Goal: Transaction & Acquisition: Purchase product/service

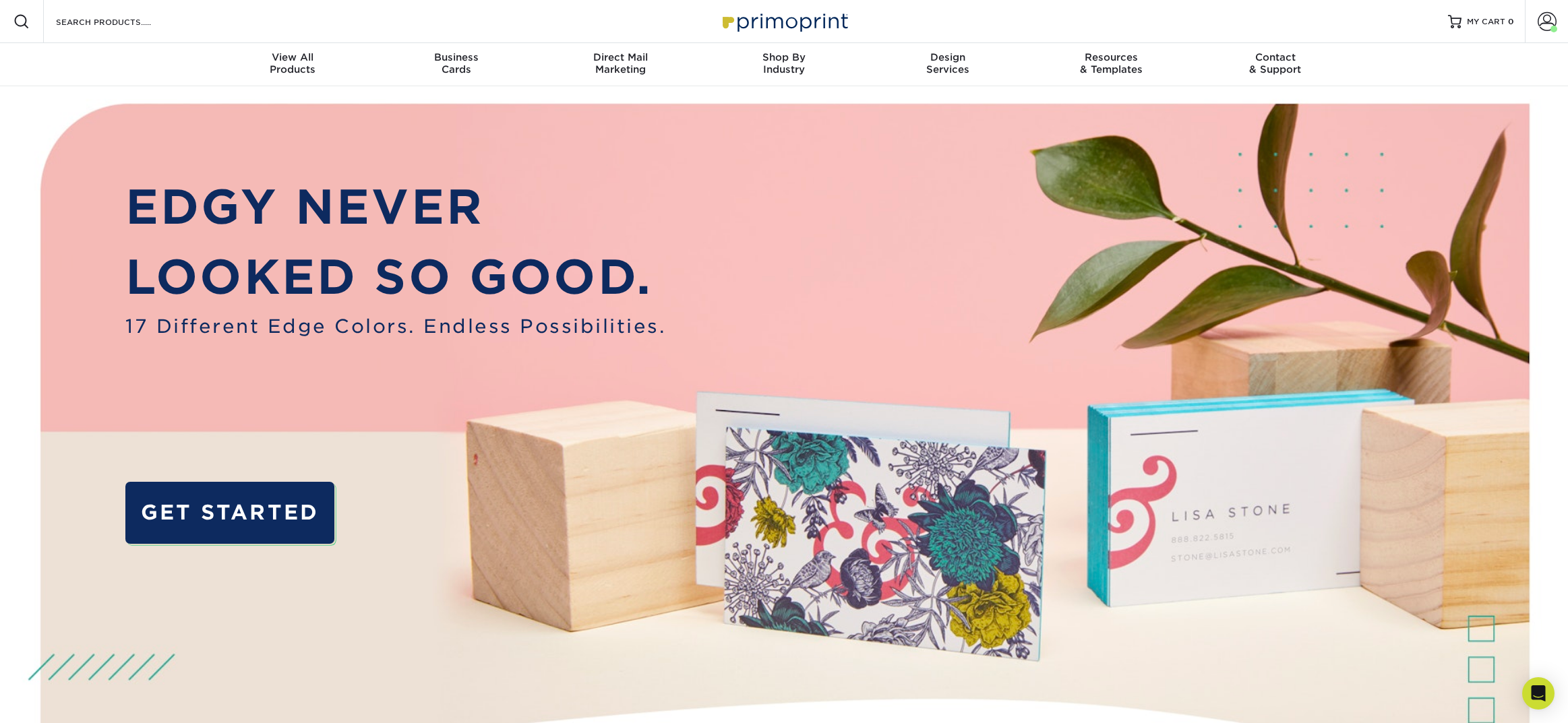
click at [242, 152] on img at bounding box center [785, 474] width 1553 height 776
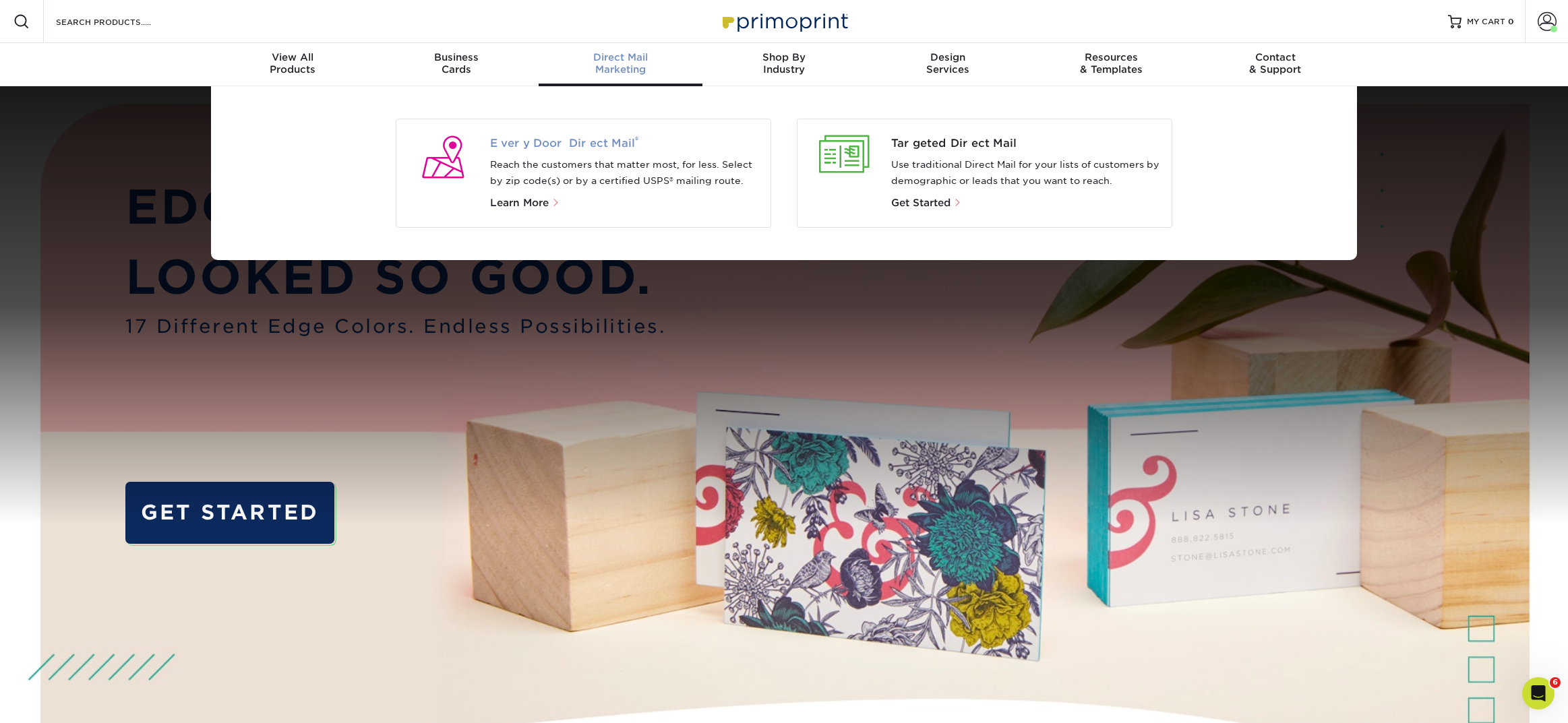
click at [584, 144] on span "Every Door Direct Mail ®" at bounding box center [625, 144] width 271 height 16
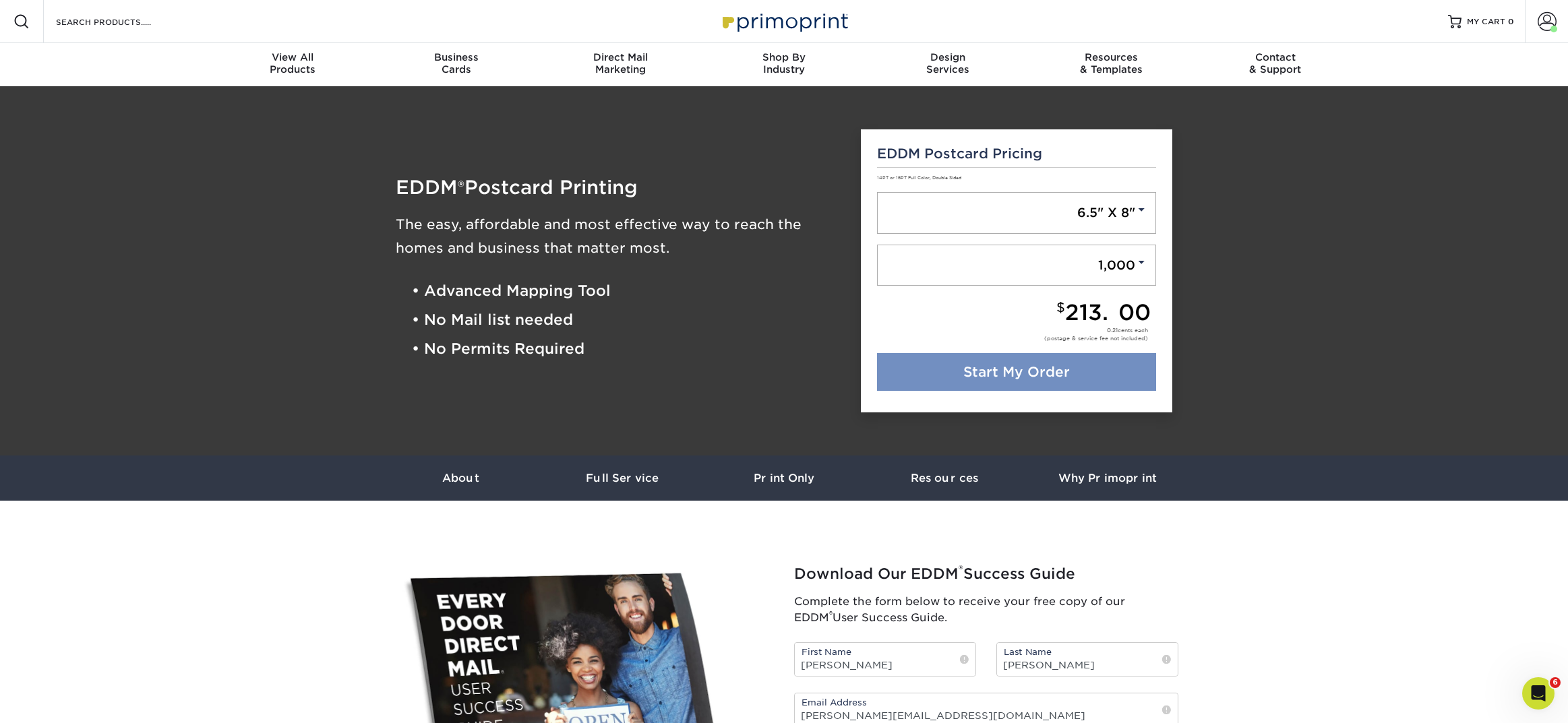
click at [1071, 371] on link "Start My Order" at bounding box center [1017, 372] width 280 height 38
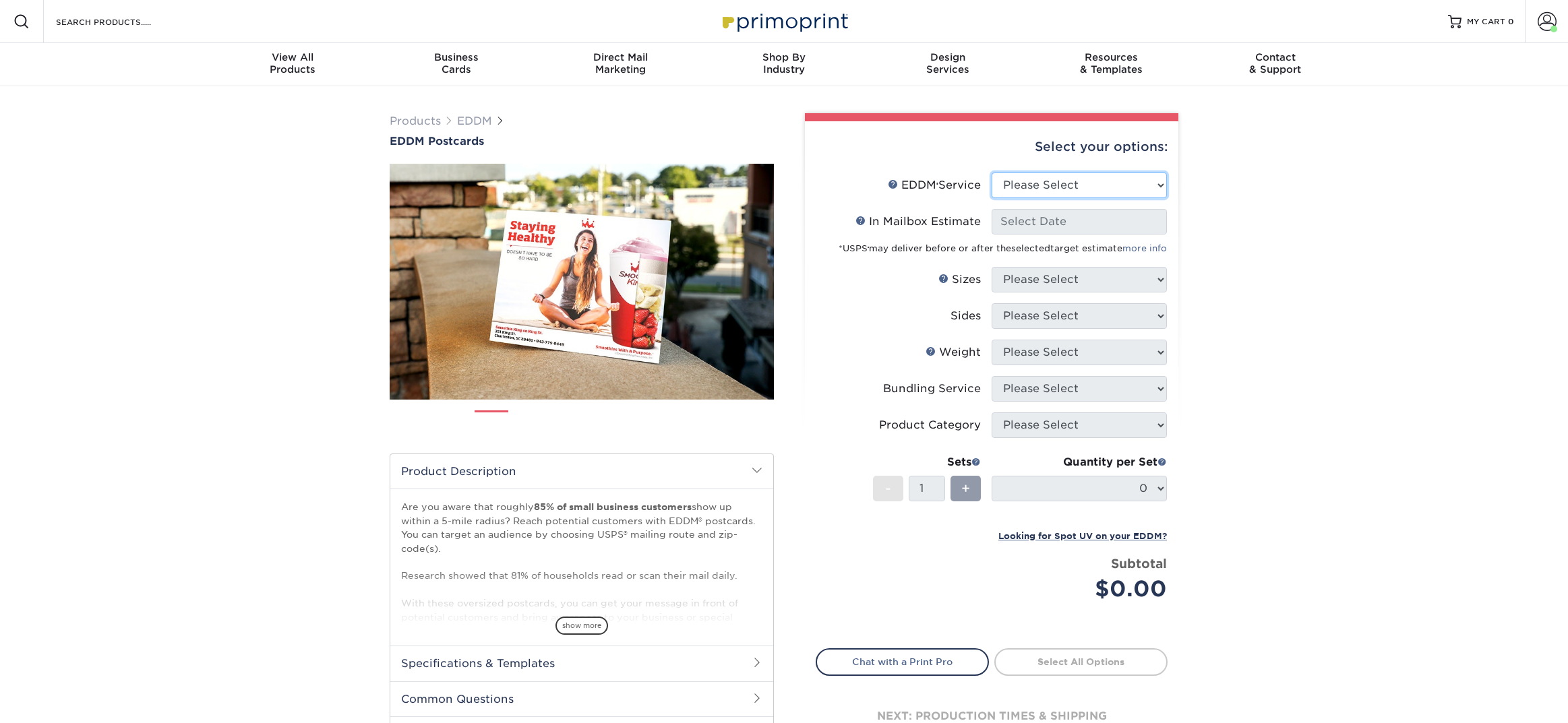
click at [1081, 179] on select "Please Select Full Service Print Only" at bounding box center [1080, 185] width 175 height 26
select select "full_service"
click at [992, 173] on select "Please Select Full Service Print Only" at bounding box center [1080, 185] width 175 height 26
select select "-1"
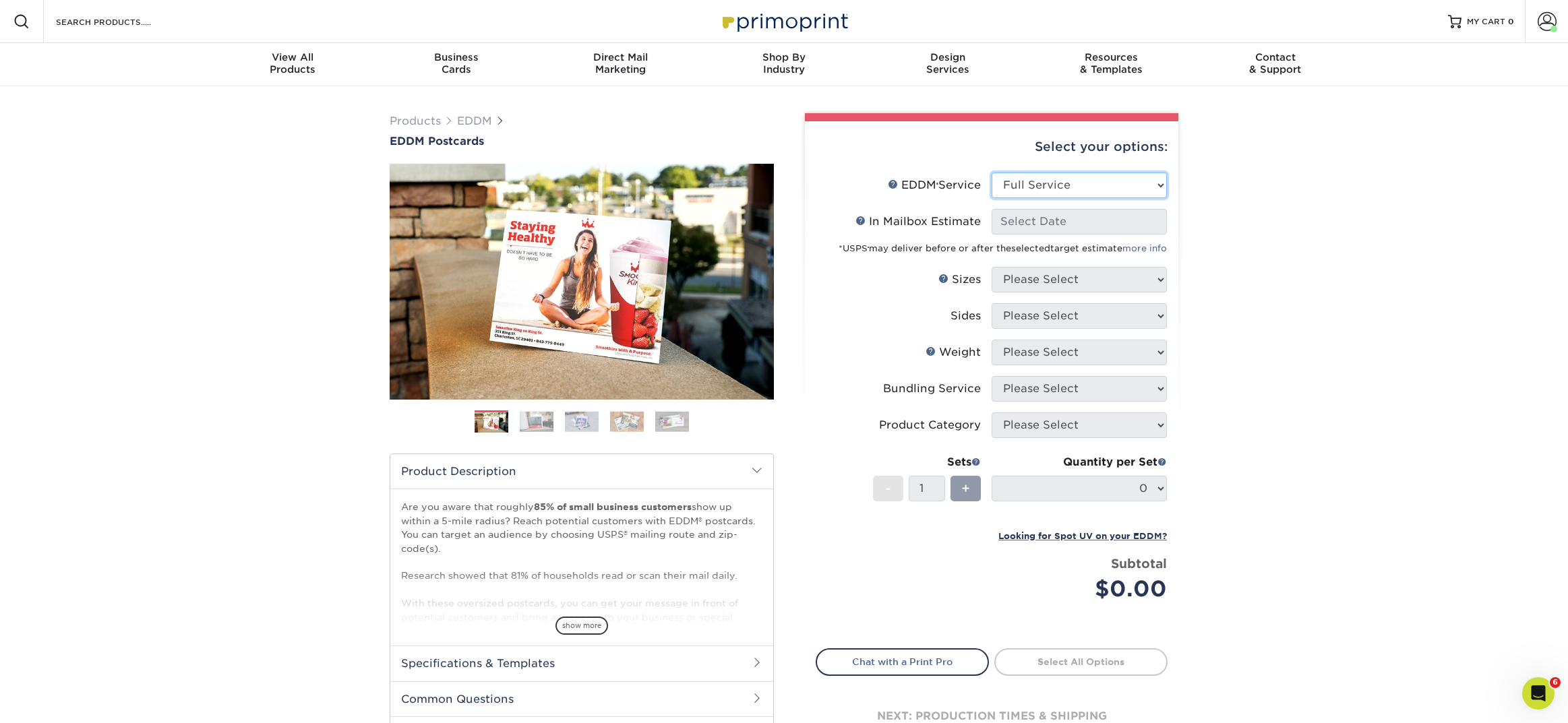
select select "-1"
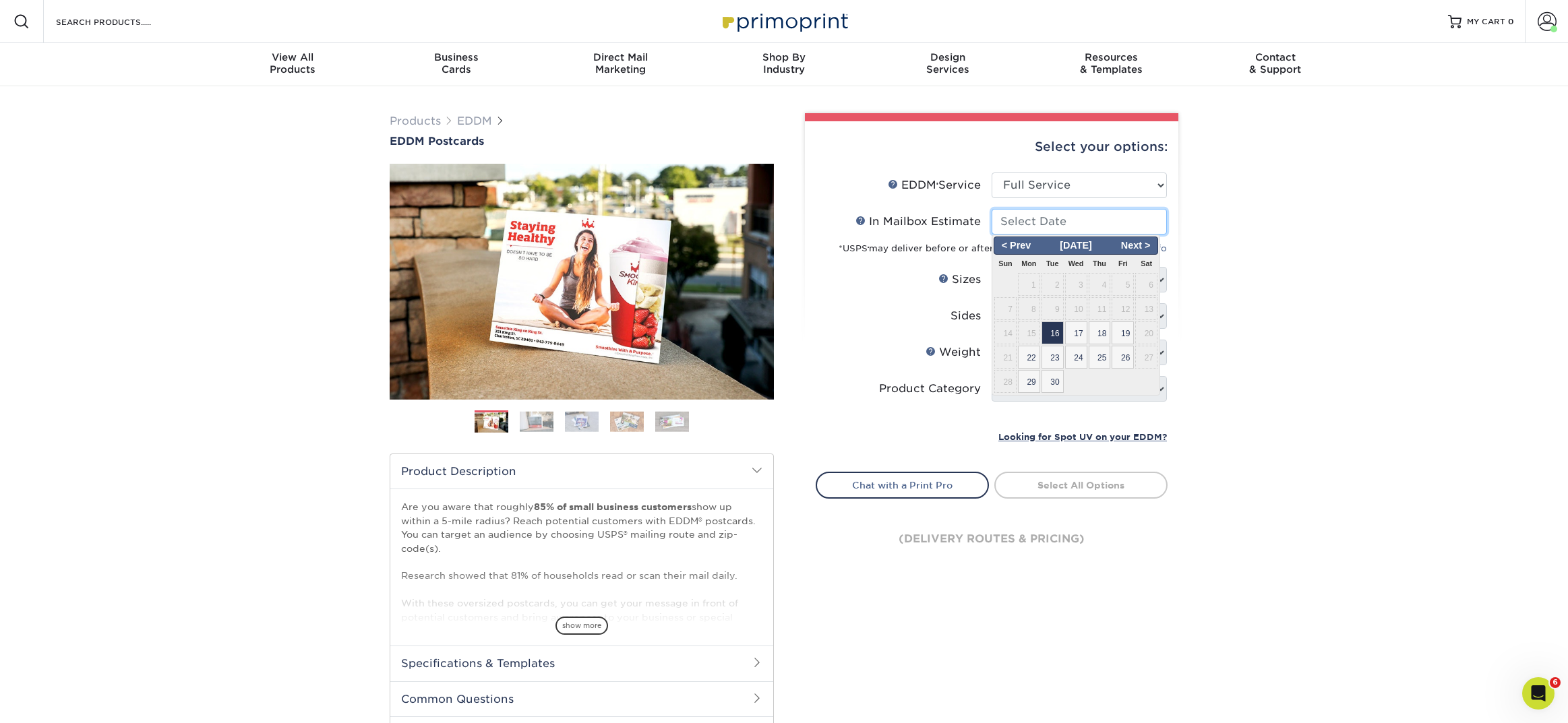
click at [1055, 223] on input "In Mailbox Estimate Help In Mailbox Estimate" at bounding box center [1080, 222] width 175 height 26
click at [1055, 337] on span "16" at bounding box center [1053, 333] width 22 height 23
type input "2025-09-16"
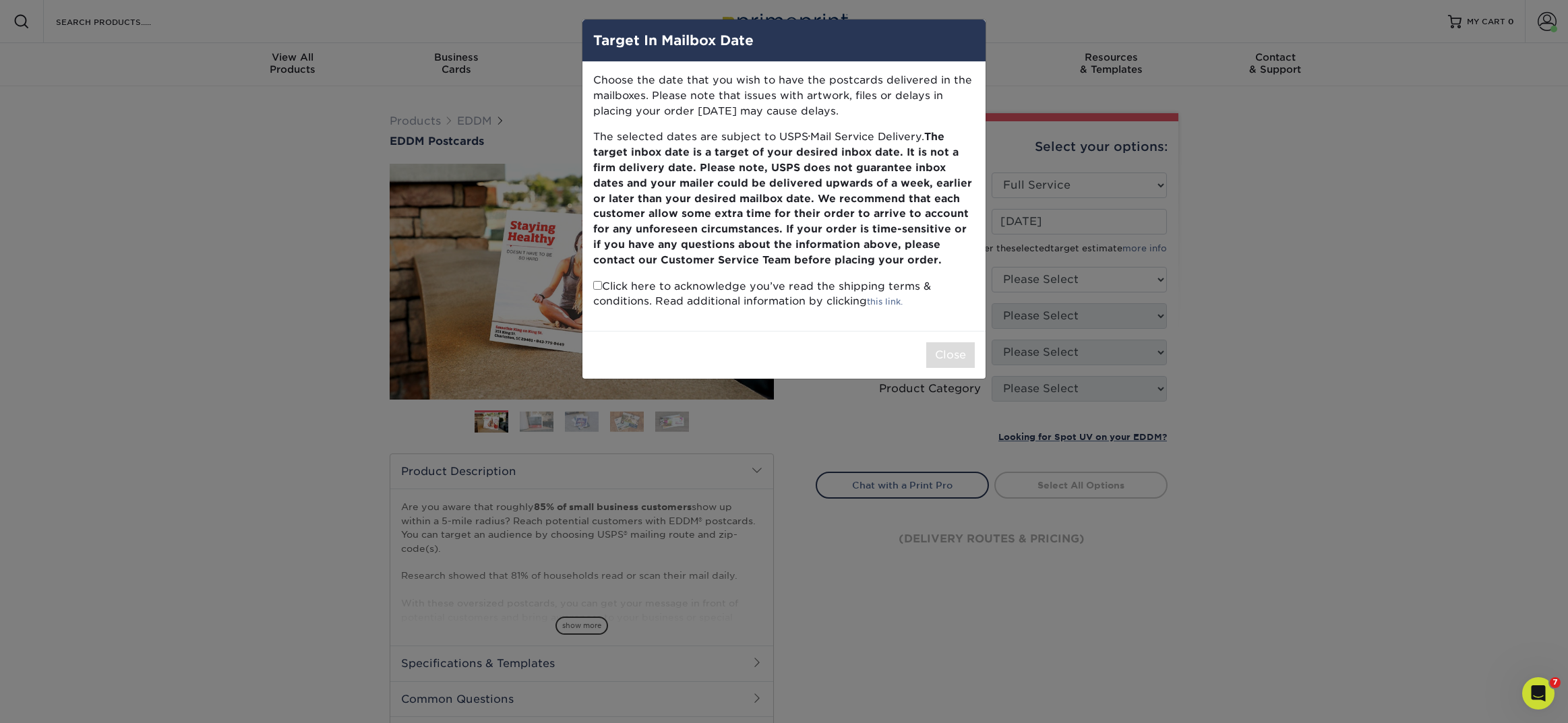
click at [598, 288] on input "checkbox" at bounding box center [597, 285] width 9 height 9
checkbox input "true"
click at [967, 355] on button "Close" at bounding box center [951, 355] width 49 height 26
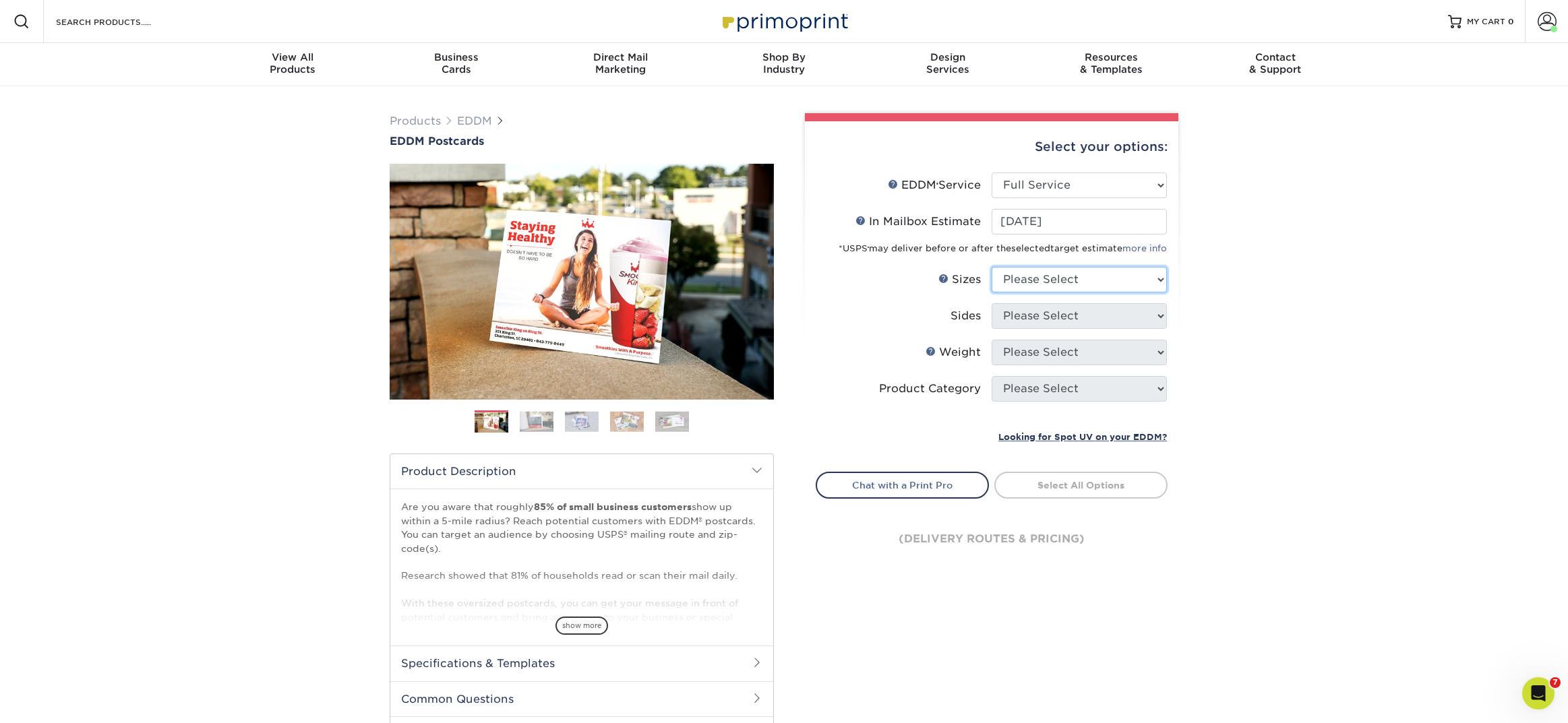
click at [1039, 277] on select "Please Select 4.5" x 12" 6" x 12" 6.5" x 8" 6.5" x 9" 6.5" x 12" 7" x 8.5" 8" x…" at bounding box center [1080, 280] width 175 height 26
select select "6.50x8.00"
click at [992, 267] on select "Please Select 4.5" x 12" 6" x 12" 6.5" x 8" 6.5" x 9" 6.5" x 12" 7" x 8.5" 8" x…" at bounding box center [1080, 280] width 175 height 26
click at [1011, 312] on select "Please Select Print Both Sides Print Front Only" at bounding box center [1080, 316] width 175 height 26
select select "13abbda7-1d64-4f25-8bb2-c179b224825d"
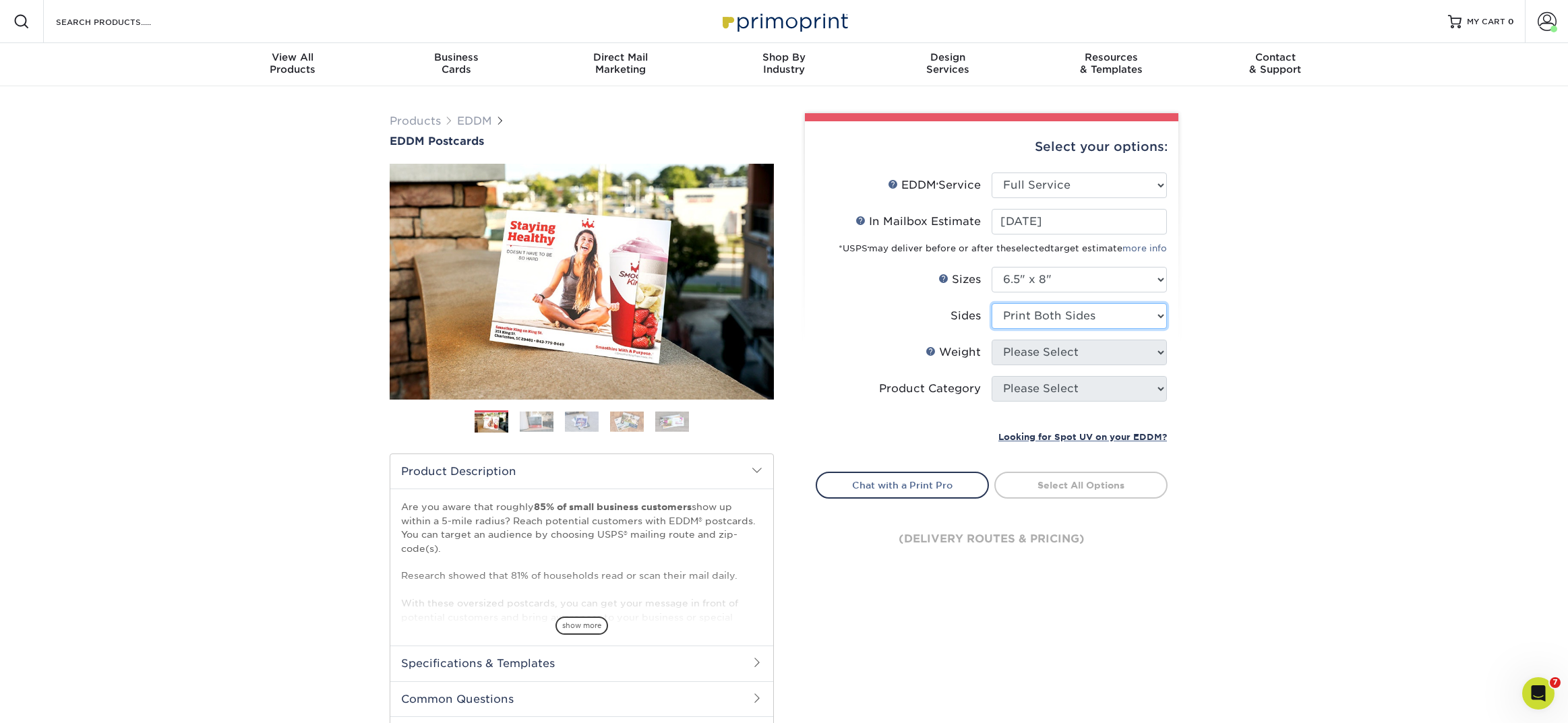
click at [992, 303] on select "Please Select Print Both Sides Print Front Only" at bounding box center [1080, 316] width 175 height 26
click at [1009, 358] on select "Please Select 16PT 14PT" at bounding box center [1080, 353] width 175 height 26
select select "16PT"
click at [992, 340] on select "Please Select 16PT 14PT" at bounding box center [1080, 353] width 175 height 26
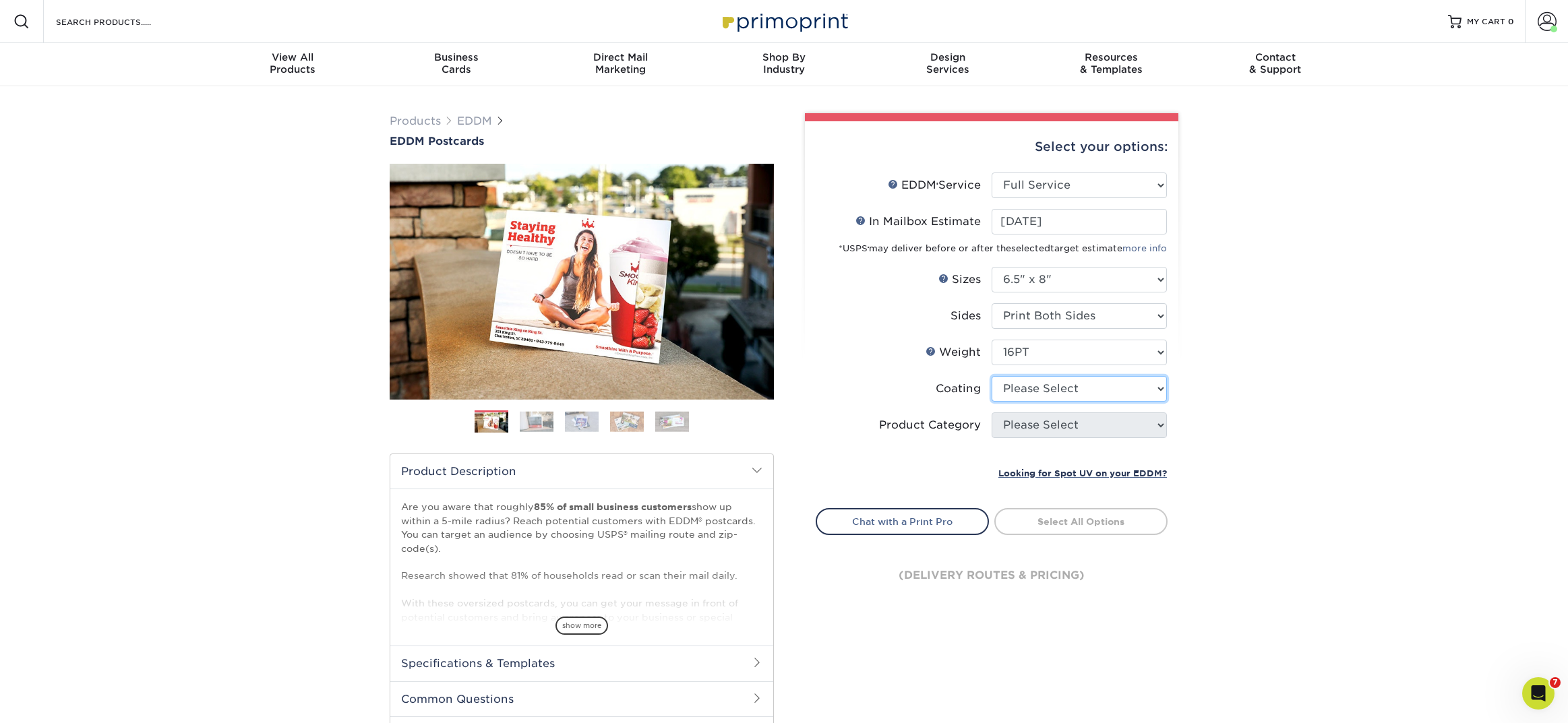
click at [1009, 393] on select at bounding box center [1080, 389] width 175 height 26
select select "121bb7b5-3b4d-429f-bd8d-bbf80e953313"
click at [992, 376] on select at bounding box center [1080, 389] width 175 height 26
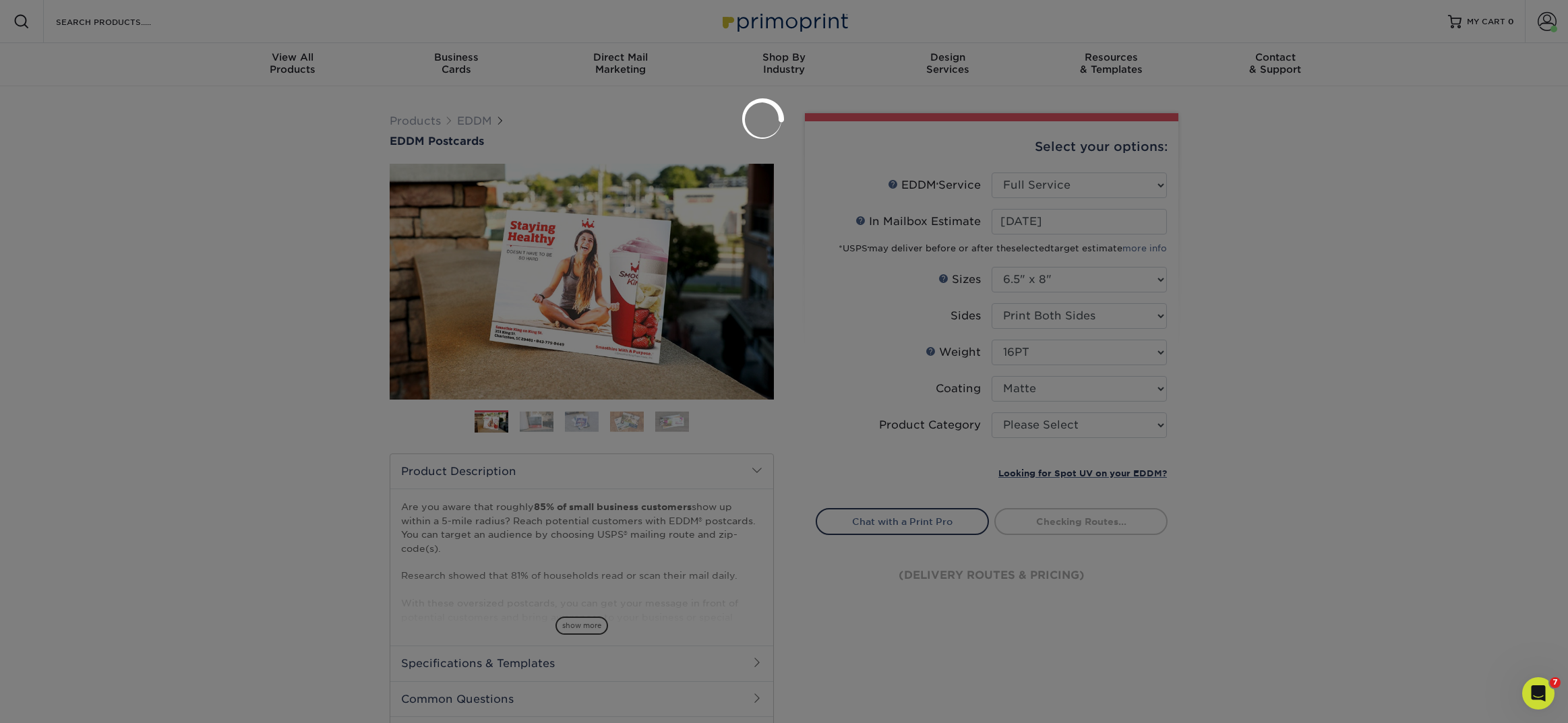
click at [1024, 427] on div at bounding box center [784, 362] width 1568 height 723
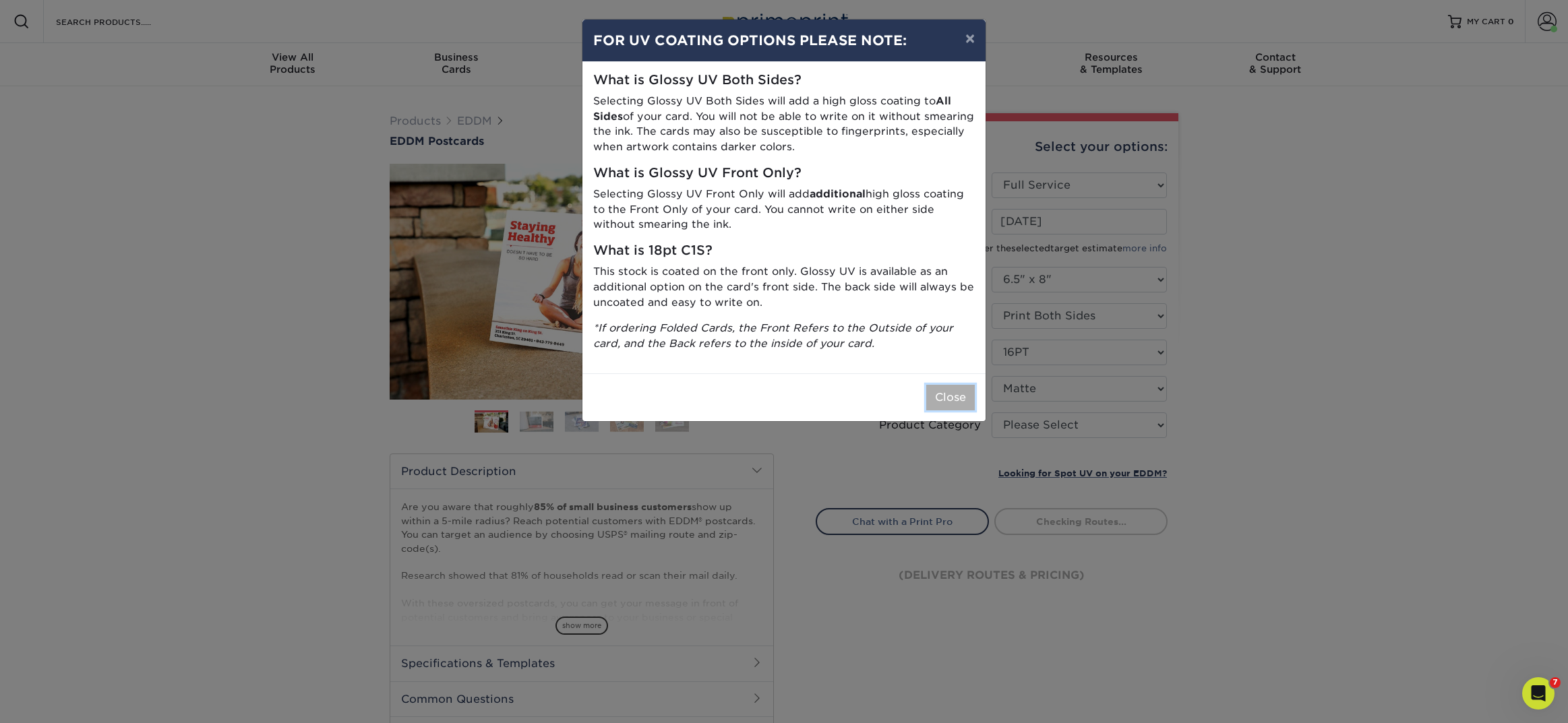
click at [953, 398] on button "Close" at bounding box center [951, 398] width 49 height 26
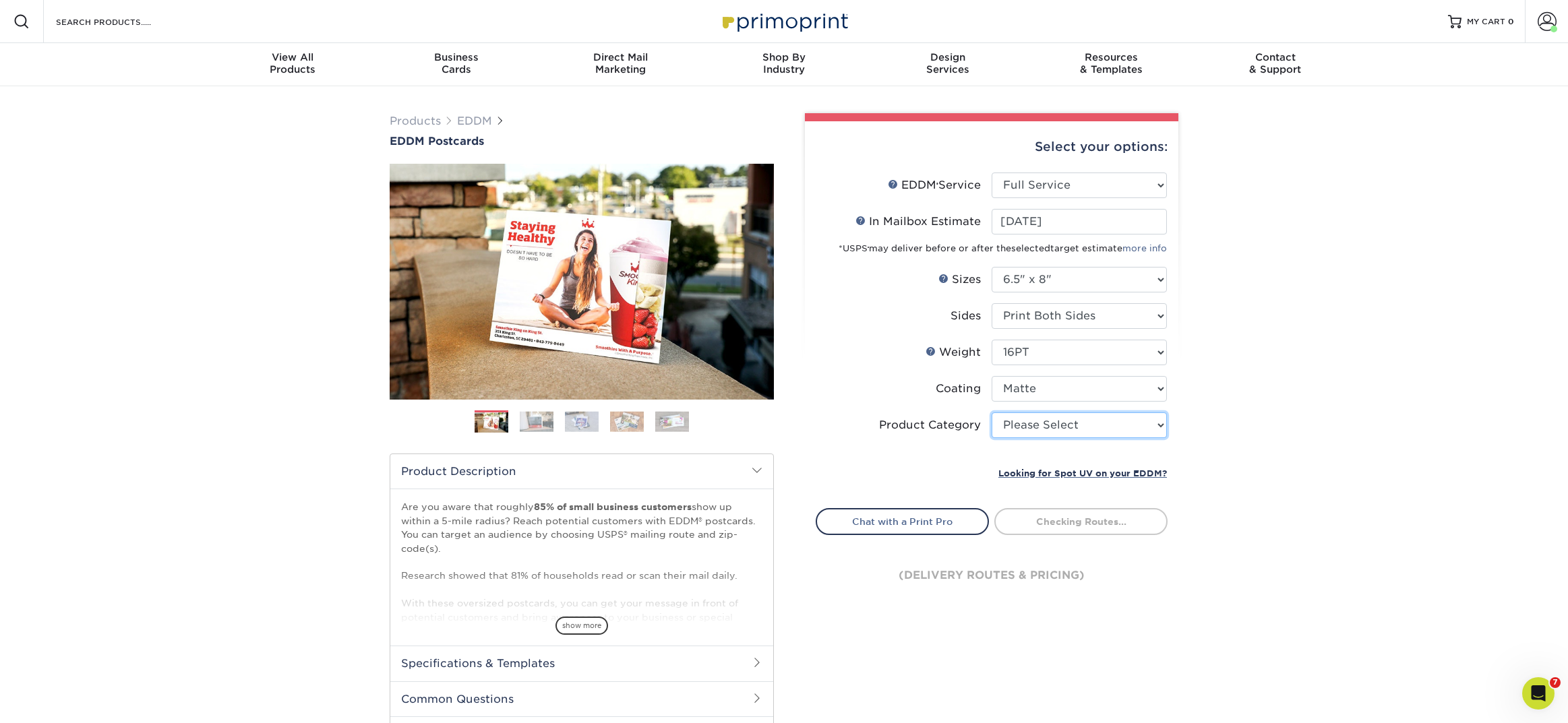
click at [1011, 426] on select "Please Select Postcards" at bounding box center [1080, 426] width 175 height 26
select select "9b7272e0-d6c8-4c3c-8e97-d3a1bcdab858"
click at [992, 413] on select "Please Select Postcards" at bounding box center [1080, 426] width 175 height 26
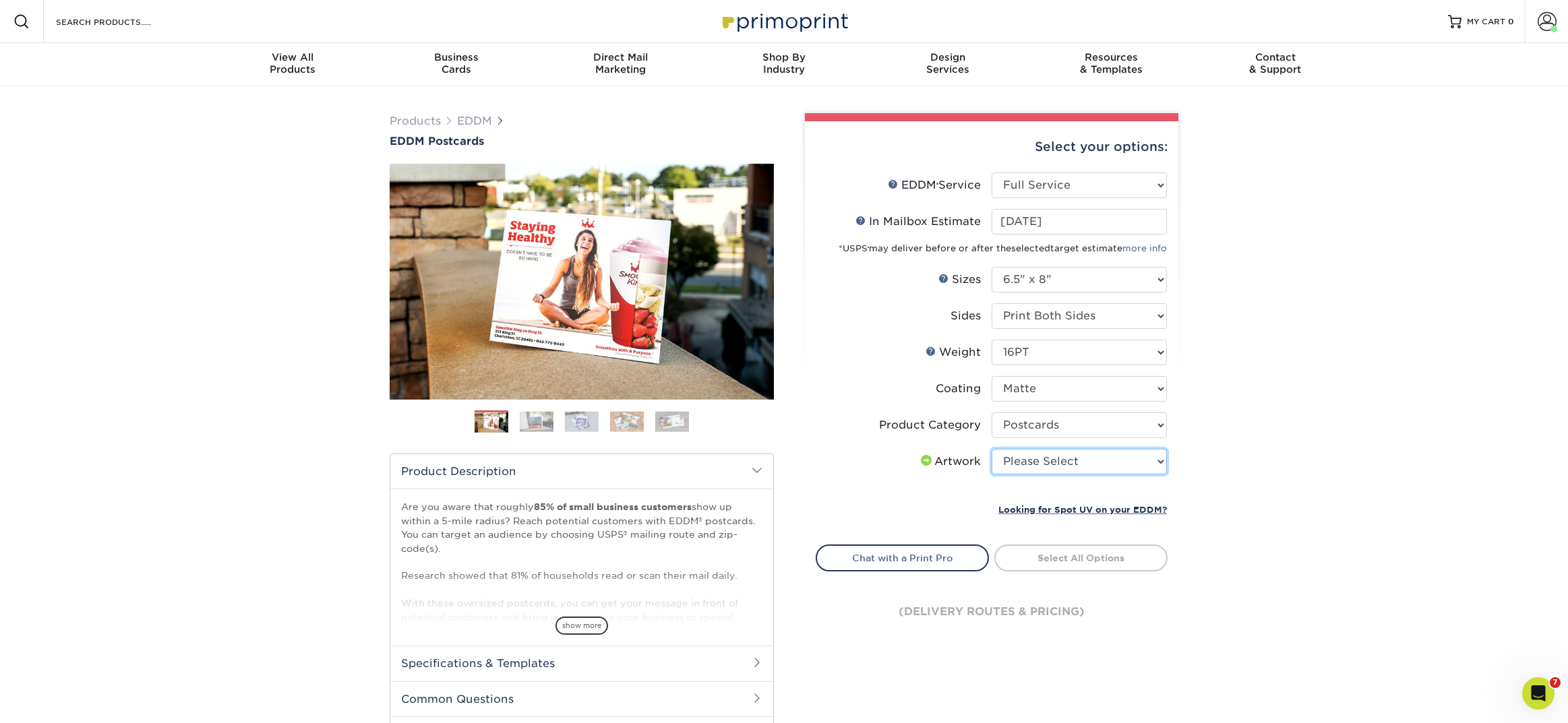
click at [1037, 465] on select "Please Select I will upload files I need a design - $150" at bounding box center [1080, 462] width 175 height 26
select select "upload"
click at [992, 449] on select "Please Select I will upload files I need a design - $150" at bounding box center [1080, 462] width 175 height 26
click at [1041, 556] on link "Select Routes" at bounding box center [1081, 556] width 173 height 24
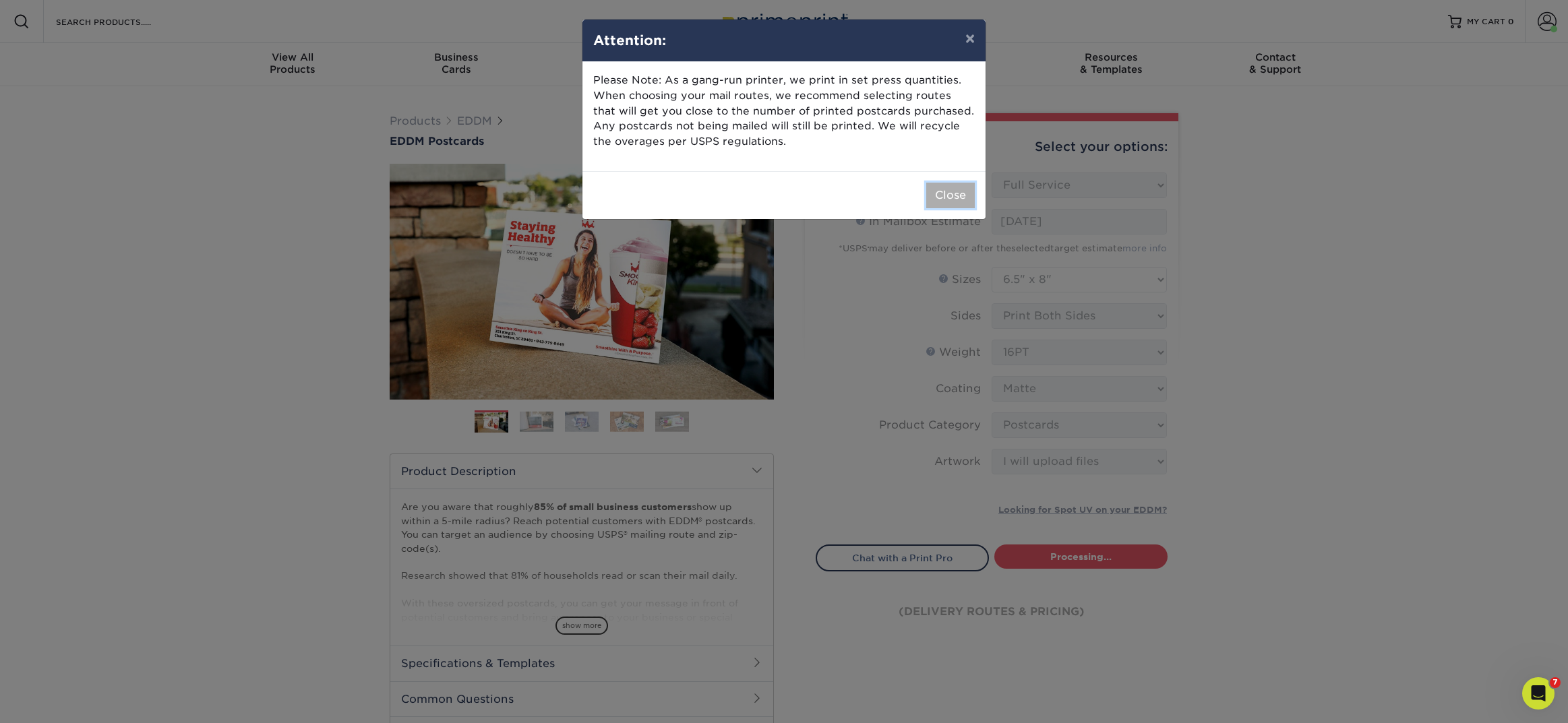
click at [960, 198] on button "Close" at bounding box center [951, 196] width 49 height 26
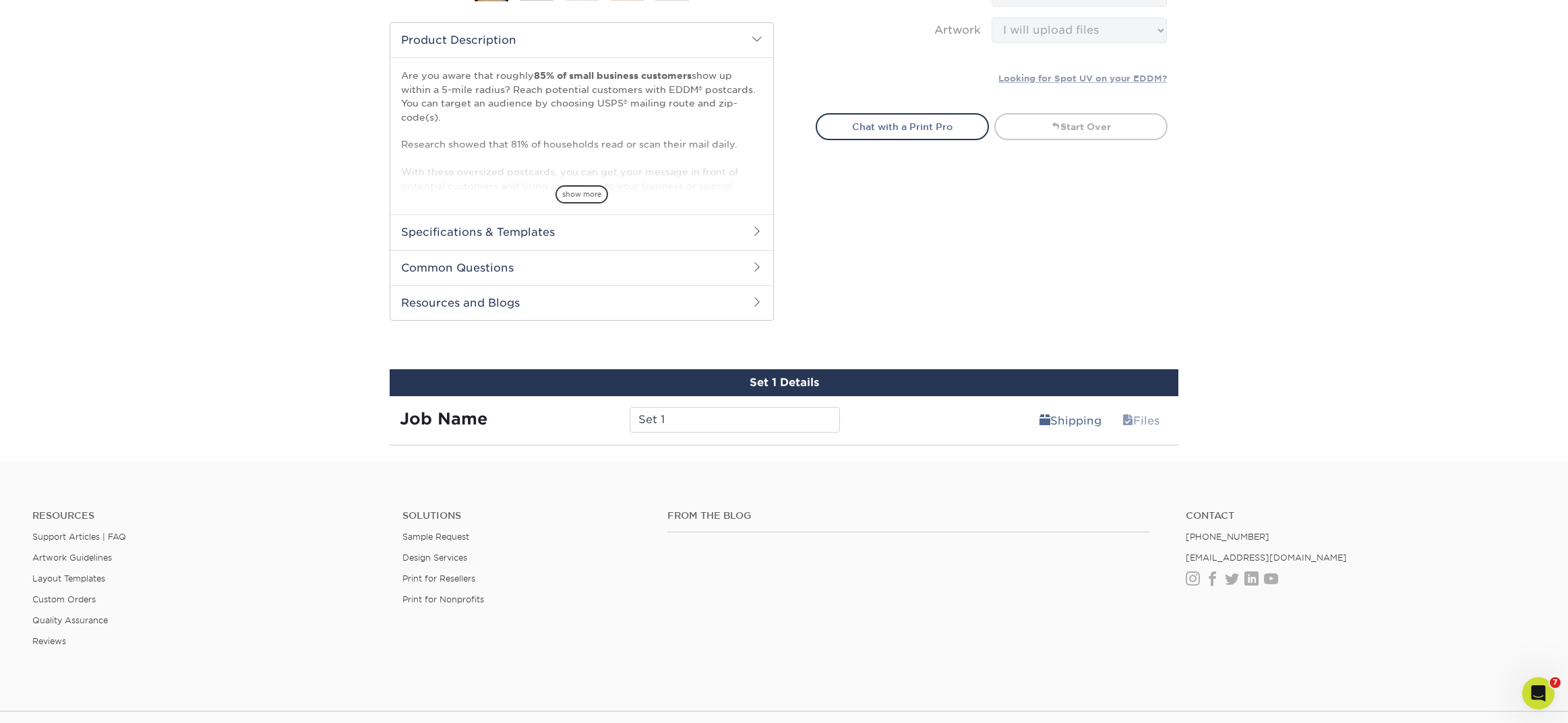
scroll to position [430, 0]
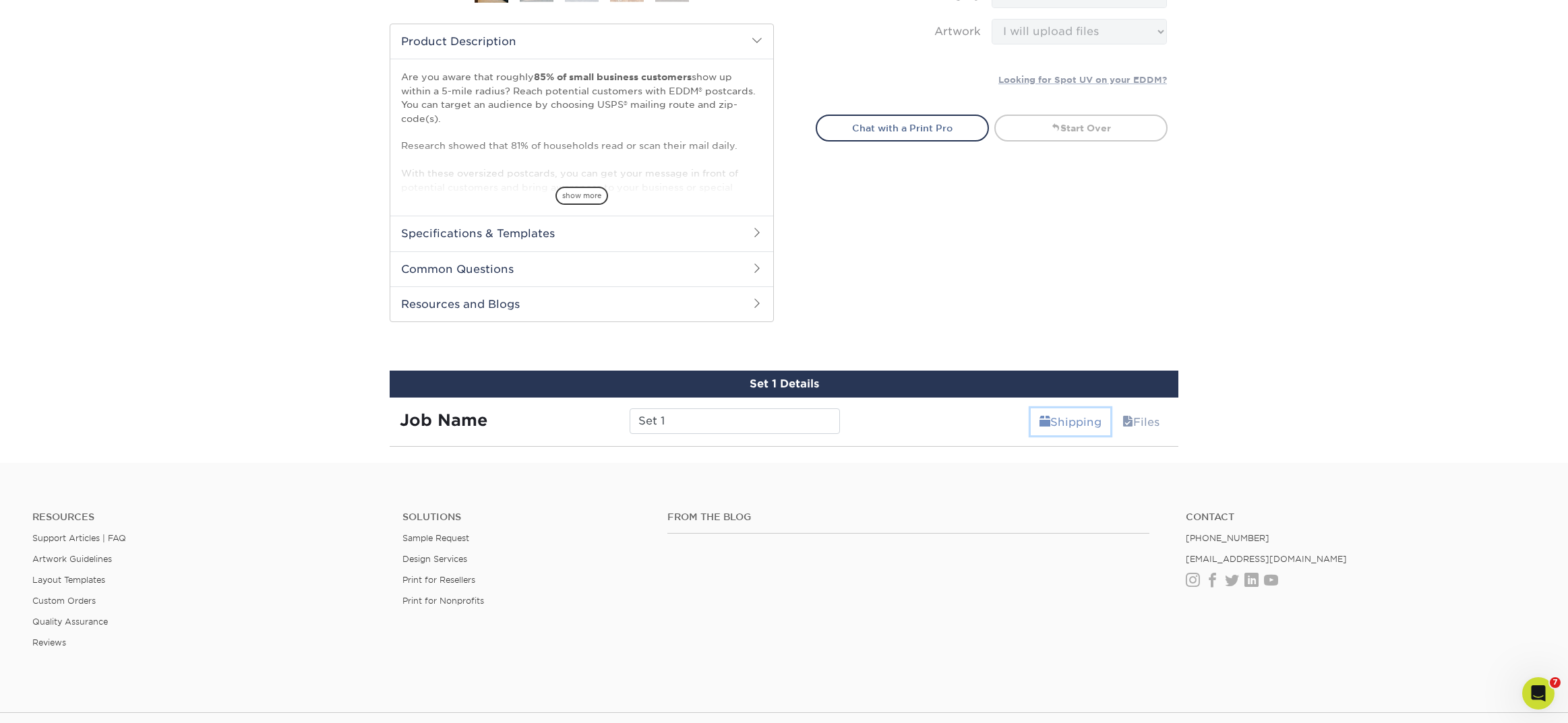
click at [1088, 422] on link "Shipping" at bounding box center [1071, 422] width 80 height 27
click at [1073, 428] on link "Shipping" at bounding box center [1071, 422] width 80 height 27
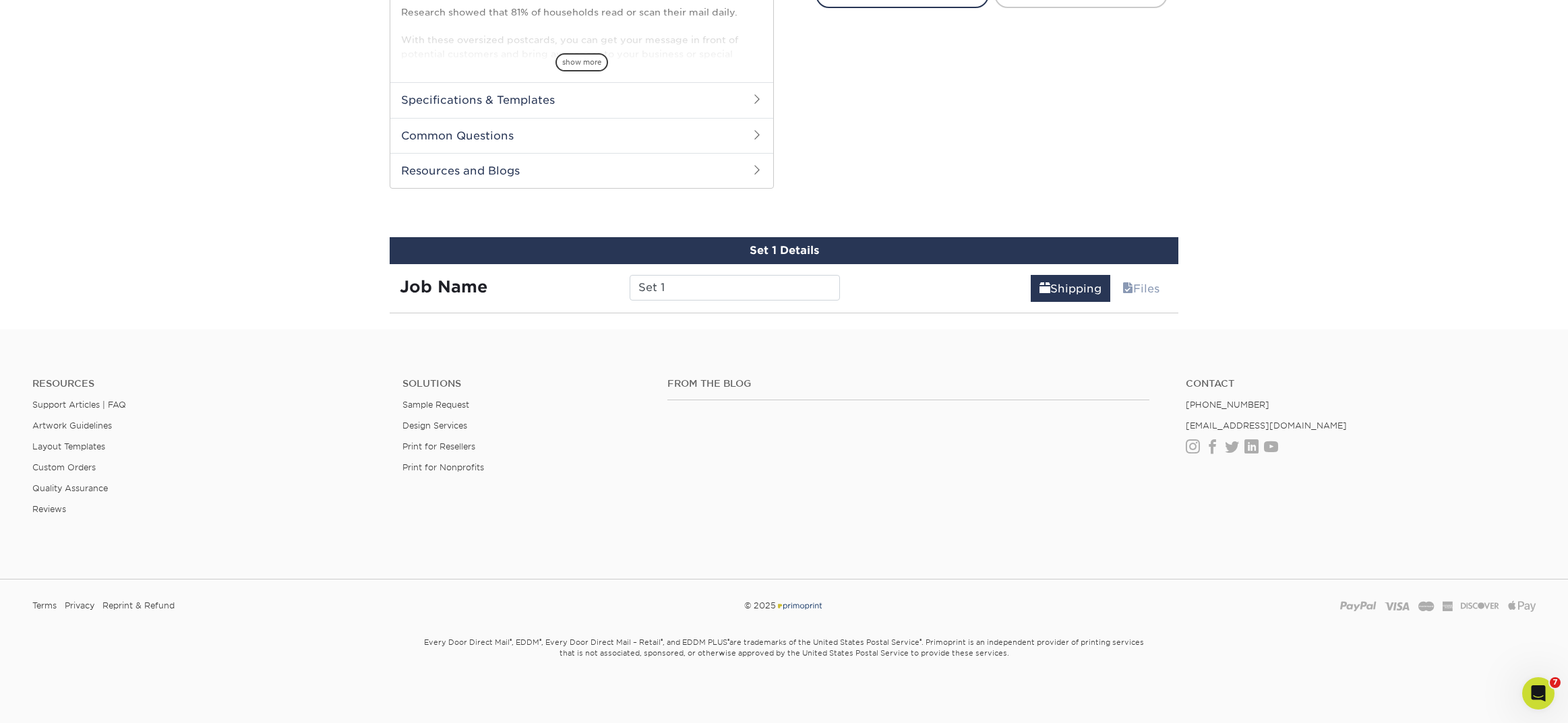
click at [961, 405] on div "From the Blog" at bounding box center [916, 422] width 519 height 86
click at [1133, 293] on link "Files" at bounding box center [1141, 289] width 55 height 27
click at [1059, 294] on link "Shipping" at bounding box center [1071, 289] width 80 height 27
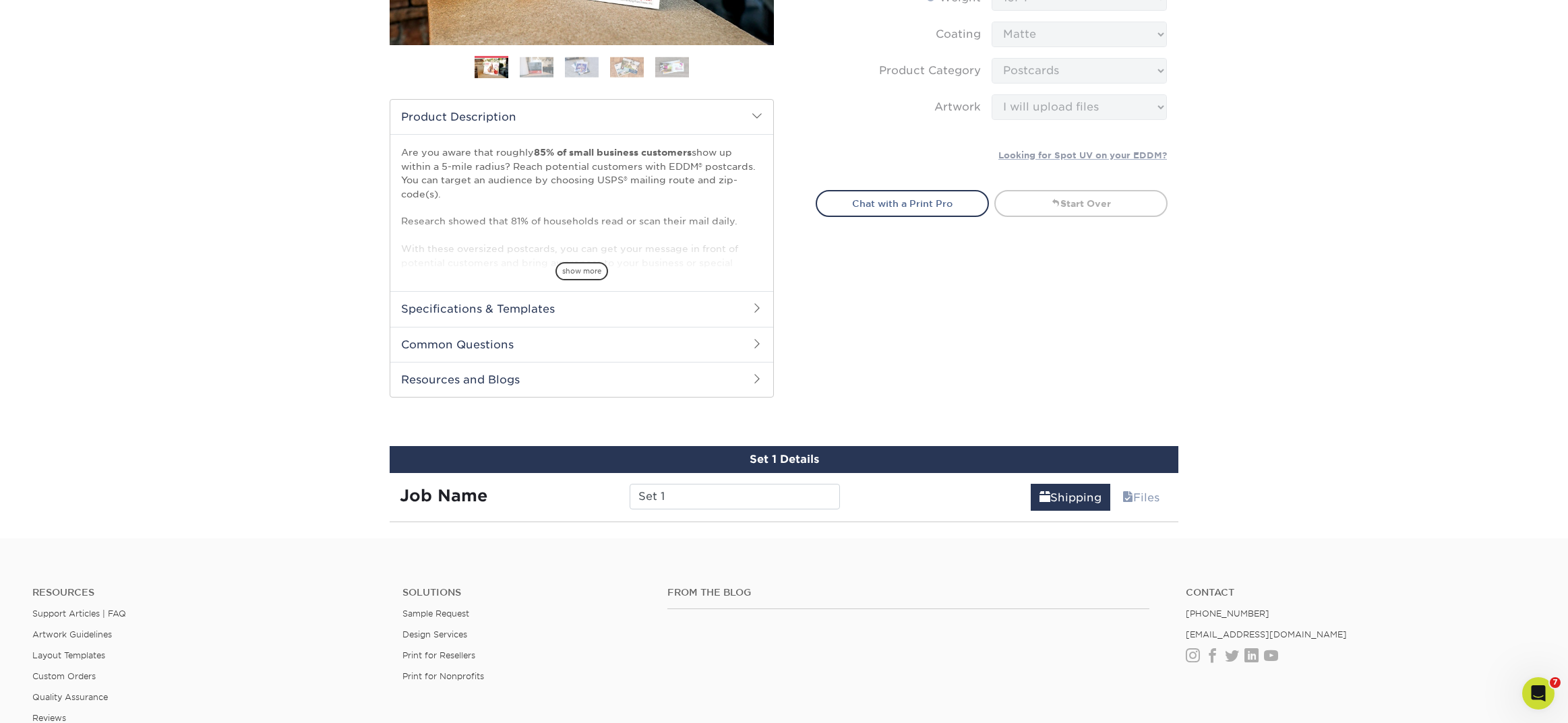
scroll to position [352, 0]
